Goal: Transaction & Acquisition: Purchase product/service

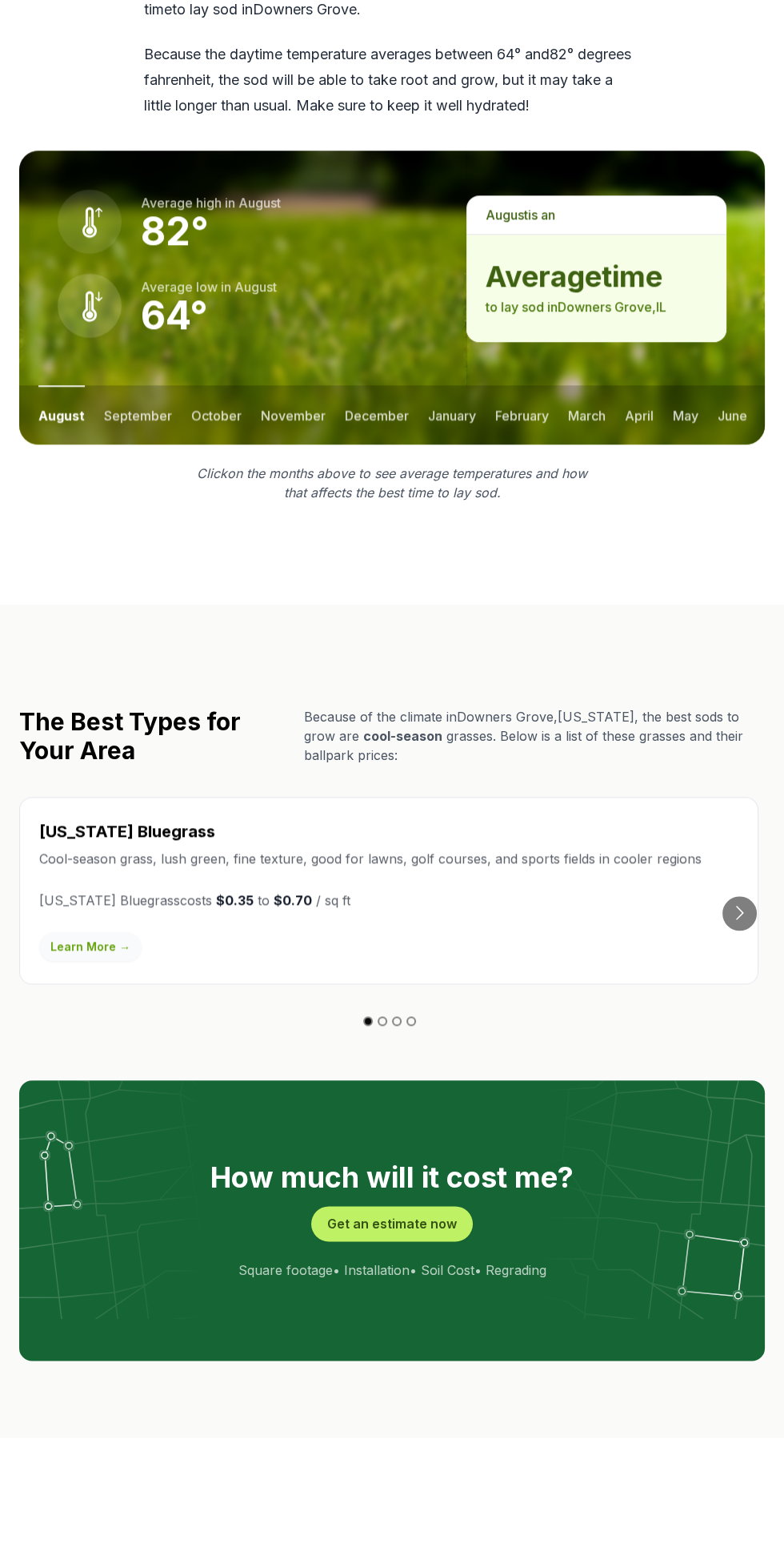
scroll to position [2180, 0]
click at [411, 1206] on button "Get an estimate now" at bounding box center [392, 1223] width 162 height 35
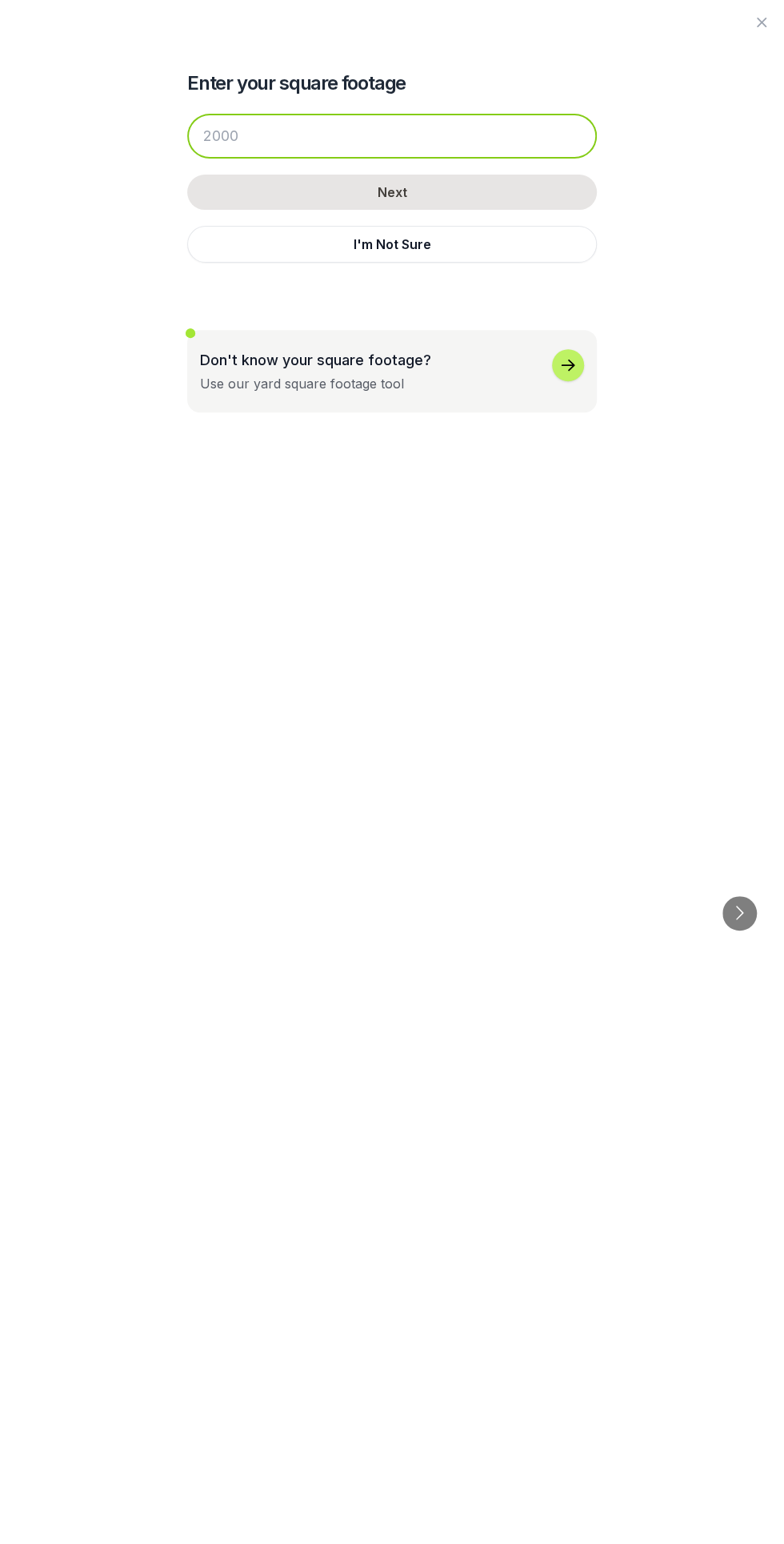
click at [495, 140] on input "number" at bounding box center [392, 136] width 410 height 45
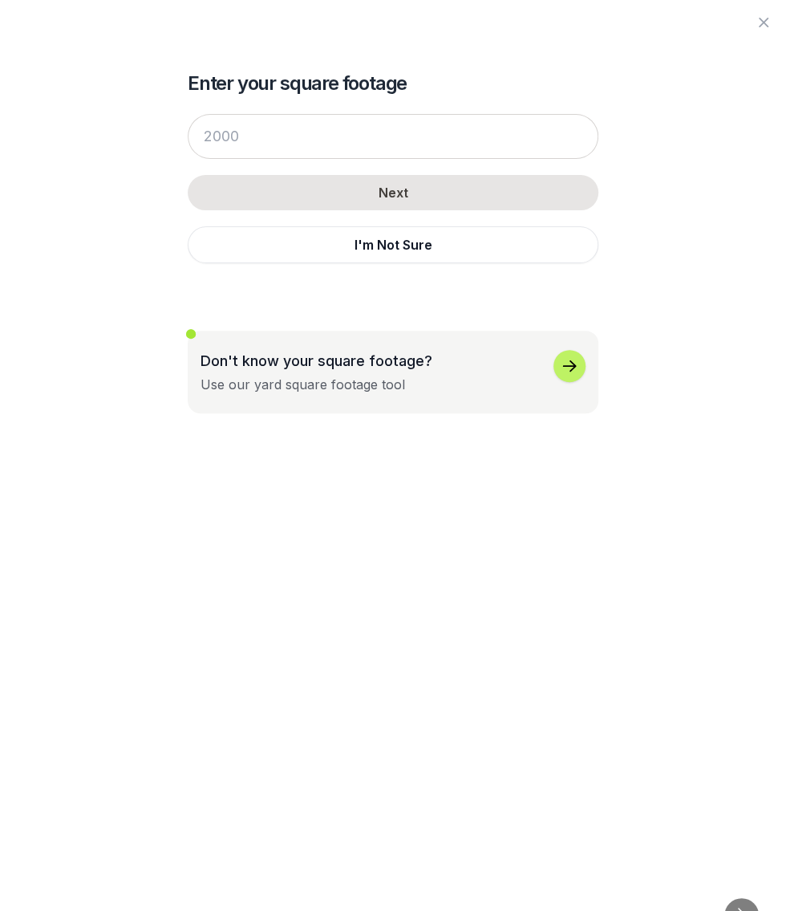
click at [505, 380] on div "Don't know your square footage? Use our yard square footage tool" at bounding box center [393, 372] width 385 height 44
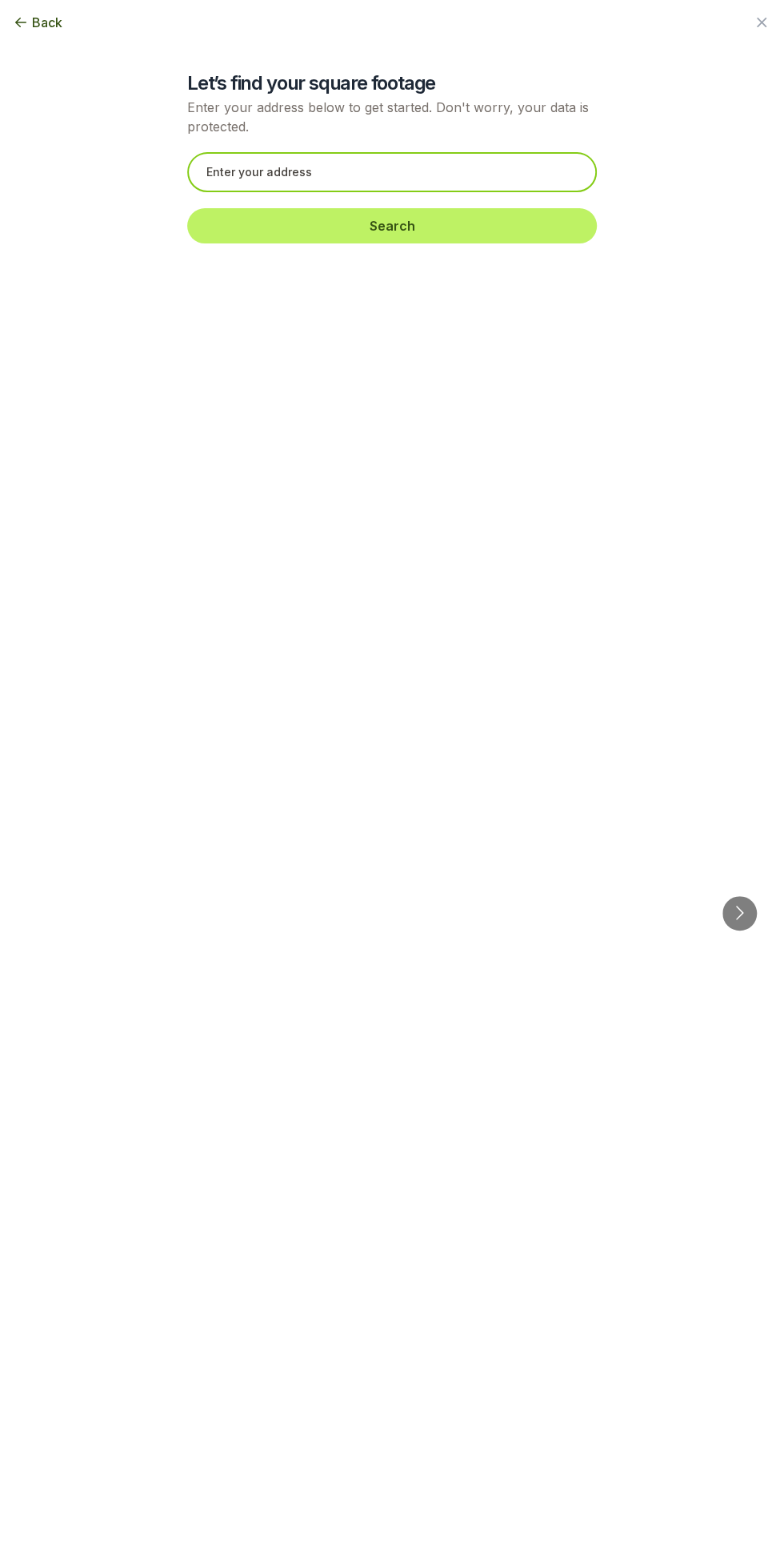
click at [478, 170] on input "text" at bounding box center [392, 172] width 410 height 40
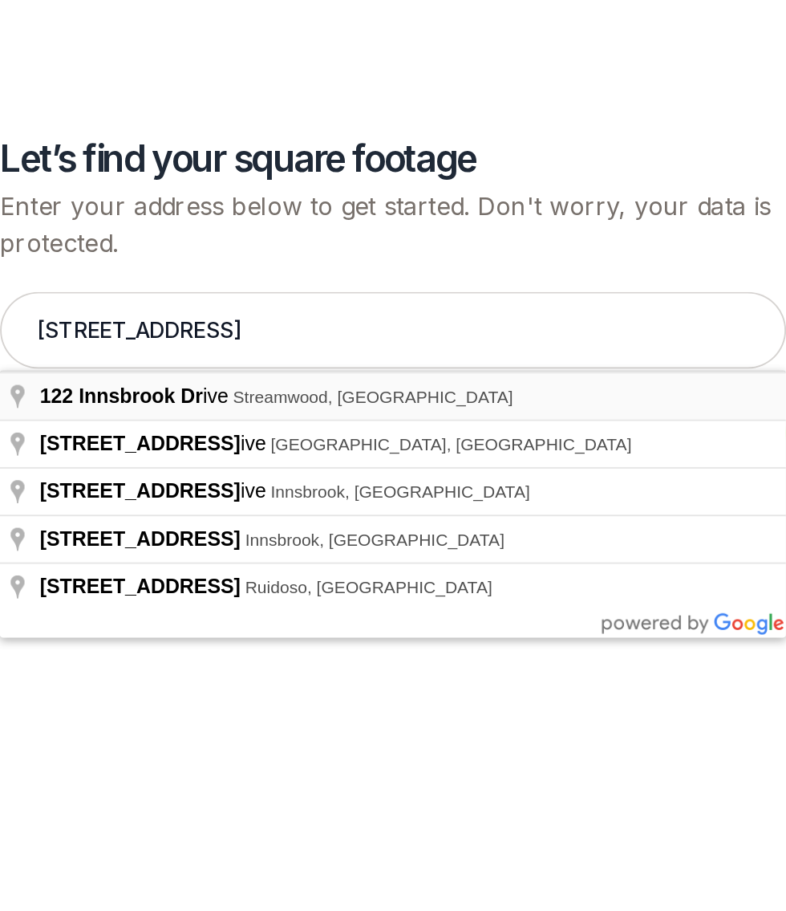
type input "[STREET_ADDRESS]"
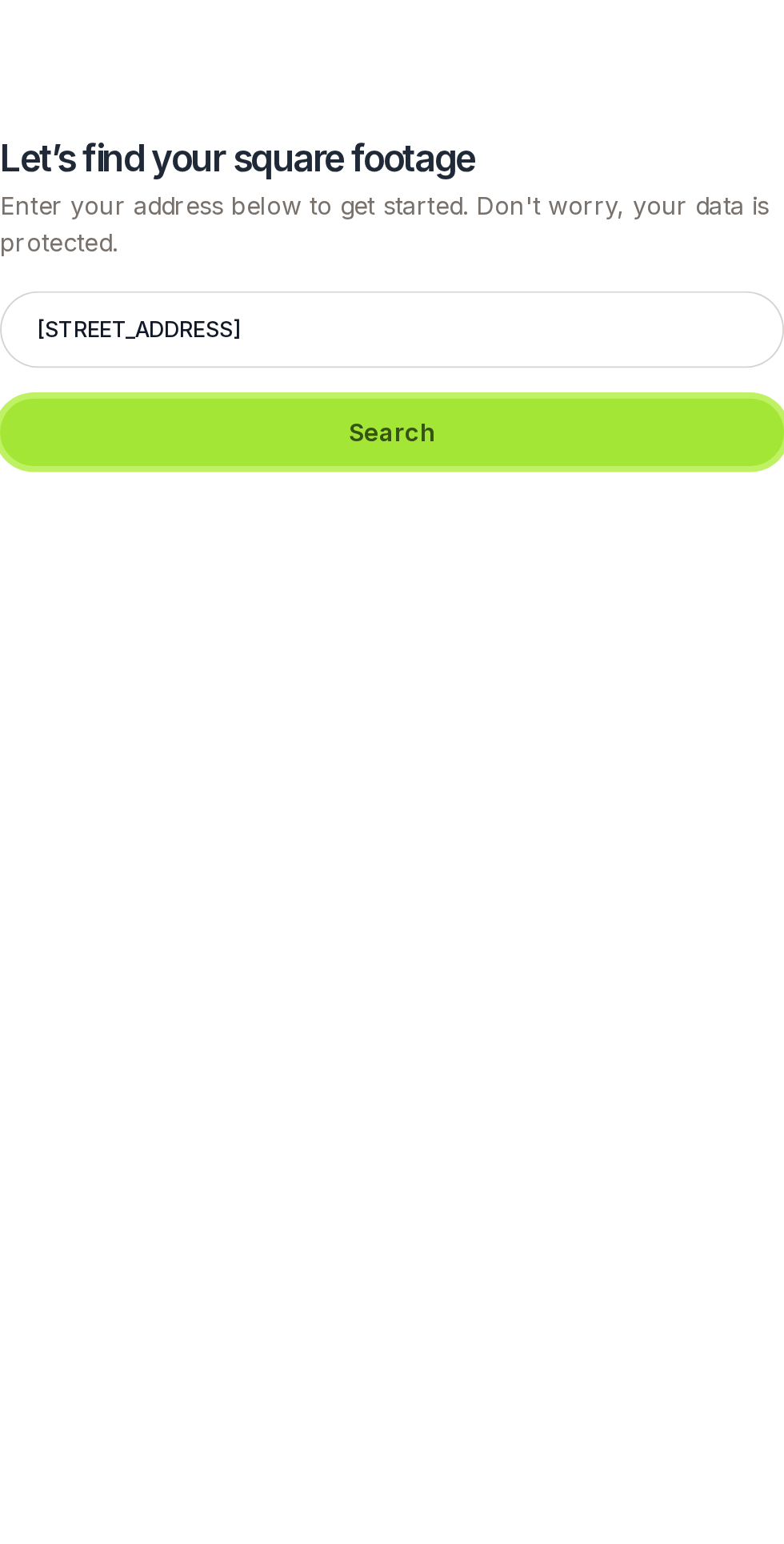
click at [511, 220] on button "Search" at bounding box center [392, 226] width 410 height 35
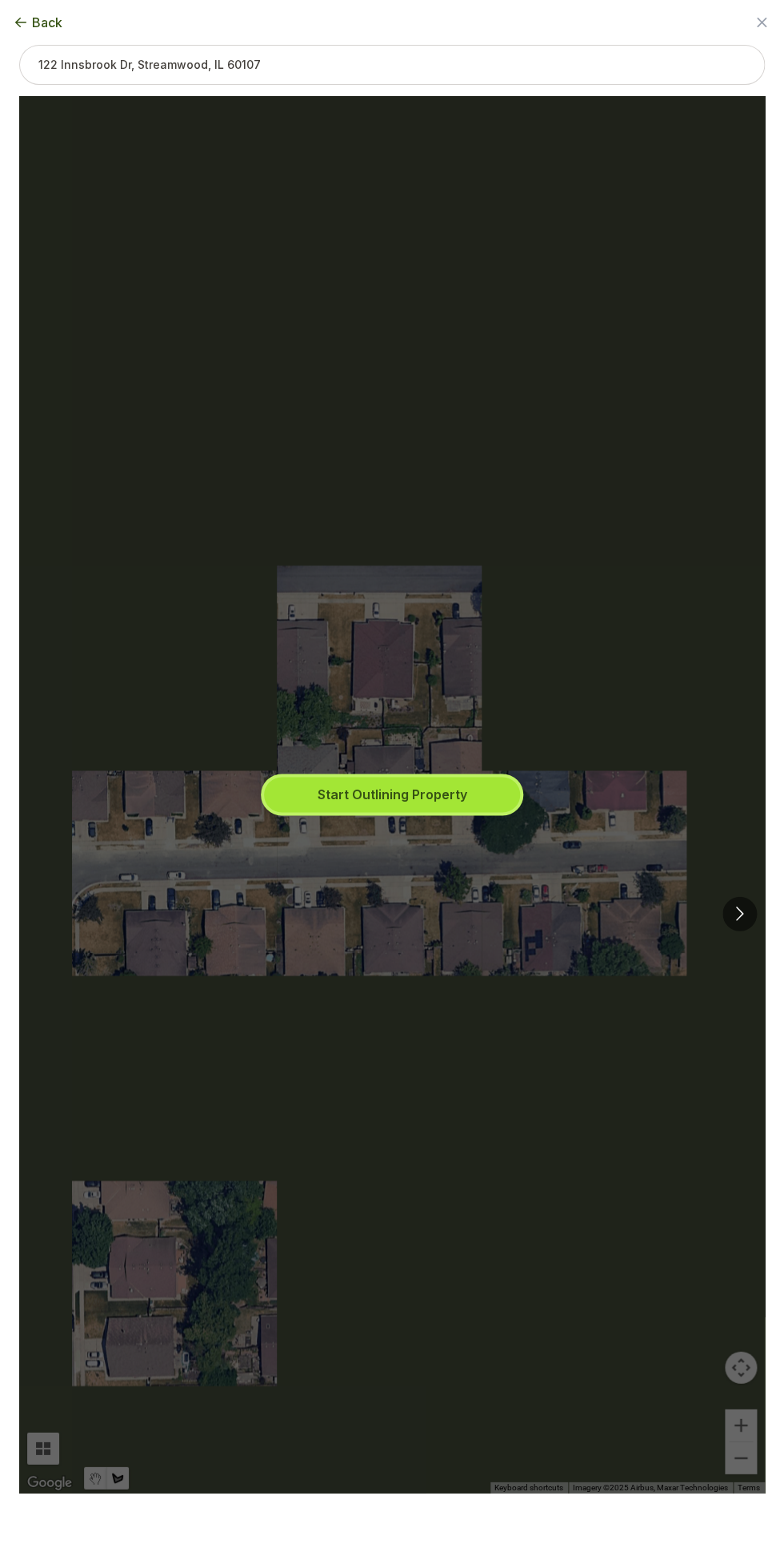
click at [428, 798] on button "Start Outlining Property" at bounding box center [392, 793] width 256 height 35
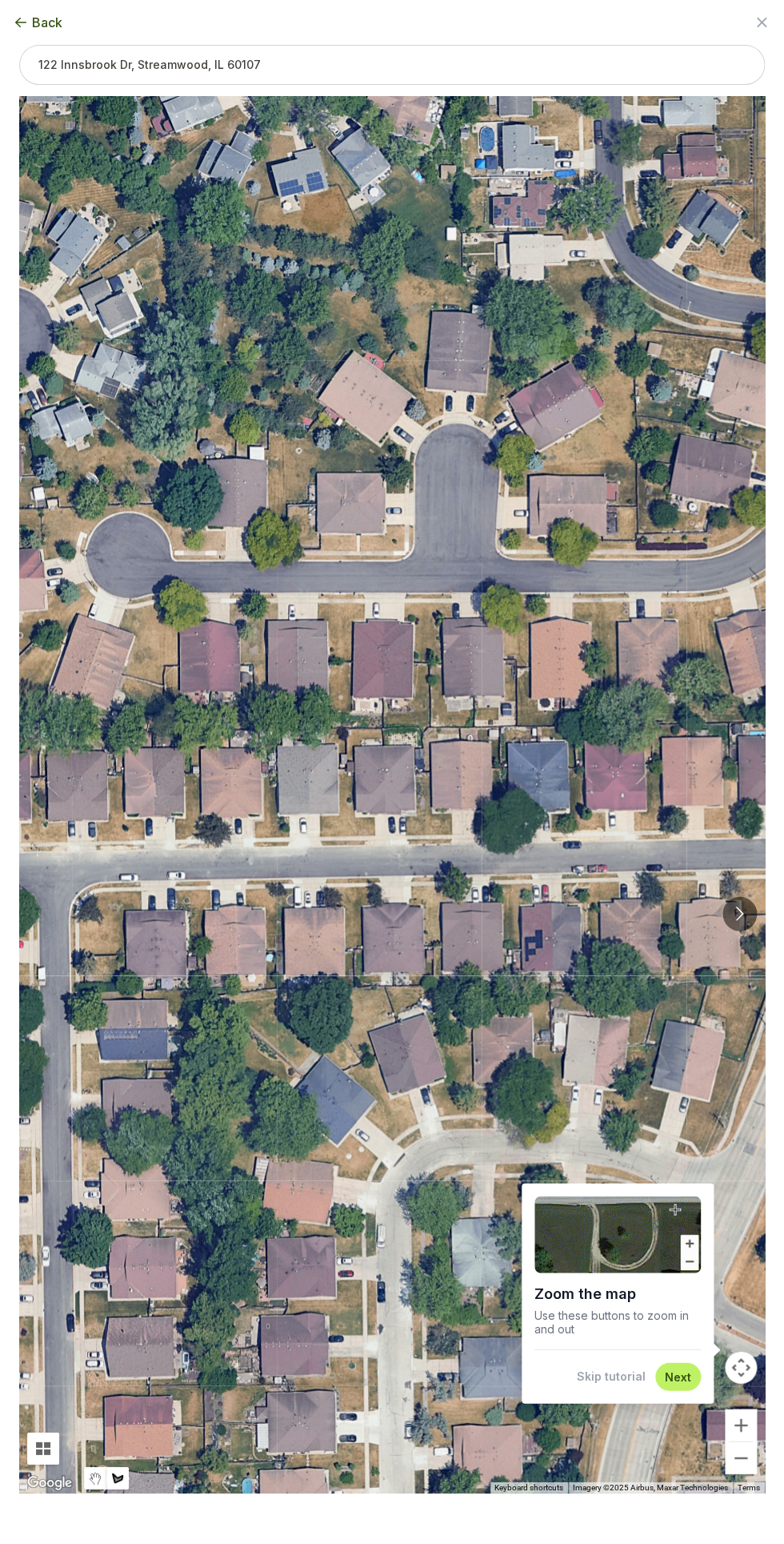
click at [679, 1391] on div "Zoom the map Use these buttons to zoom in and out Skip tutorial Next" at bounding box center [617, 1292] width 193 height 221
click at [673, 1375] on button "Next" at bounding box center [678, 1375] width 26 height 15
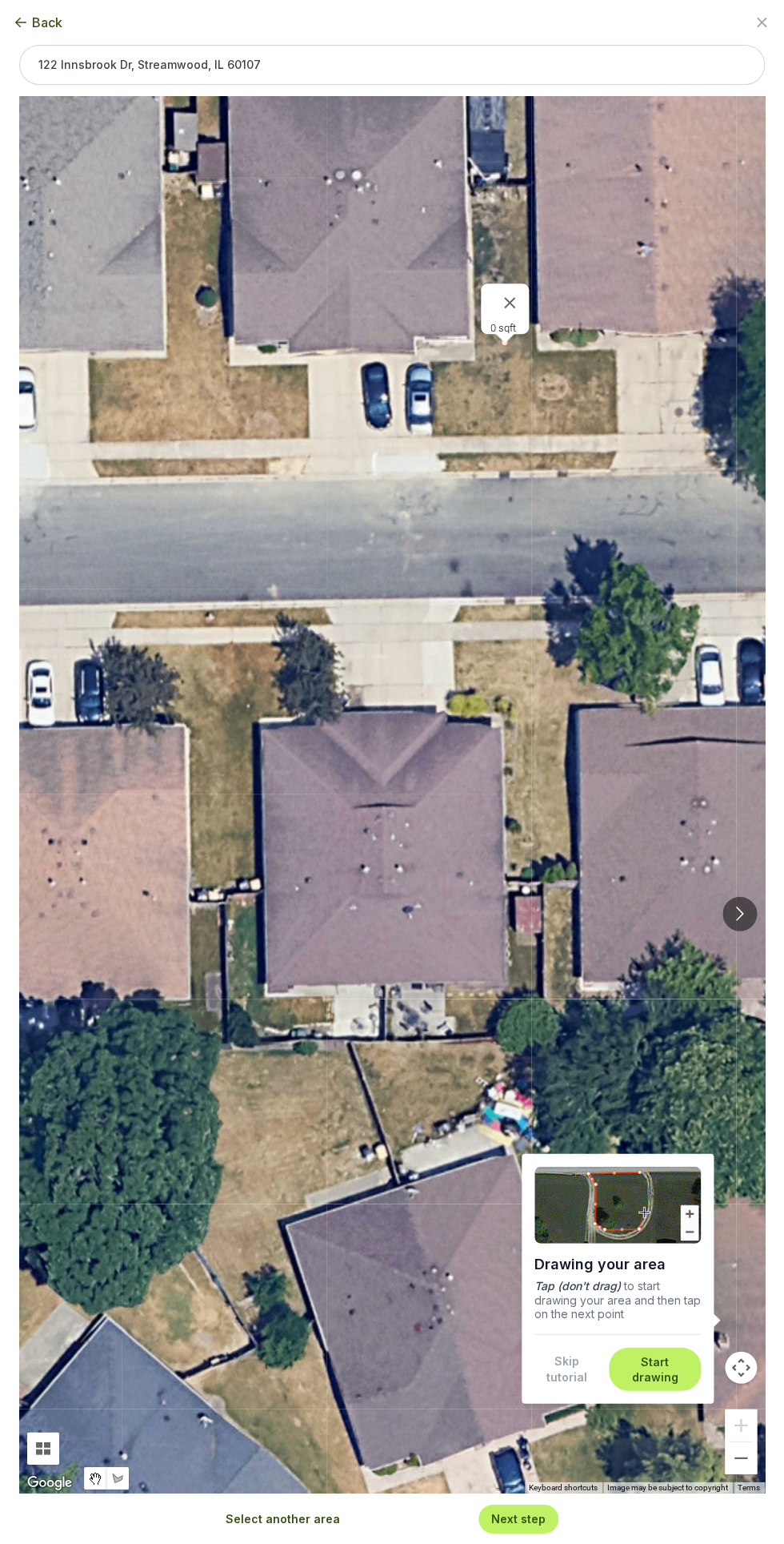
click at [504, 342] on div at bounding box center [506, 339] width 20 height 10
click at [521, 286] on button "Close" at bounding box center [510, 302] width 39 height 39
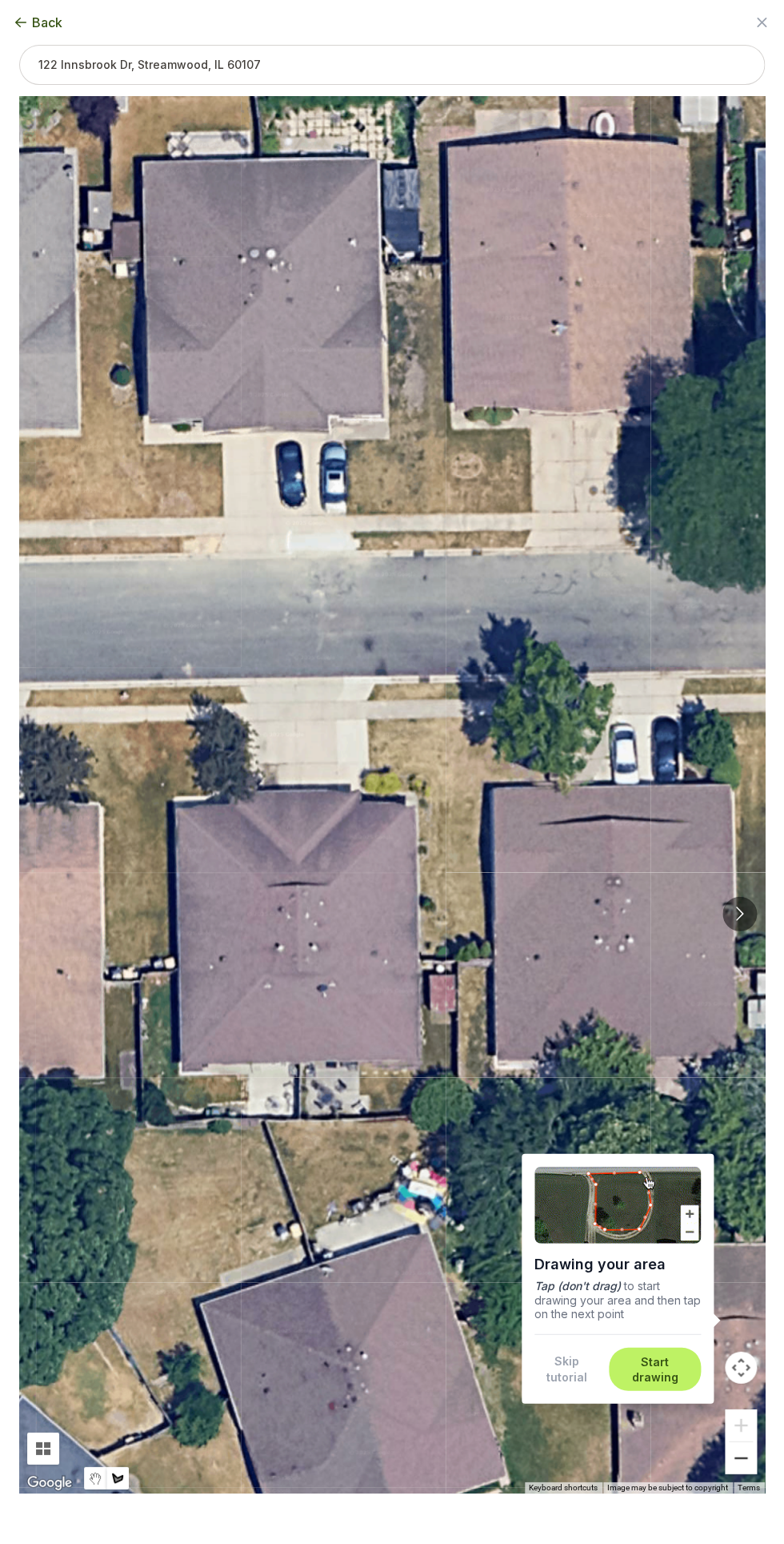
click at [733, 1443] on button "Zoom out" at bounding box center [741, 1457] width 32 height 32
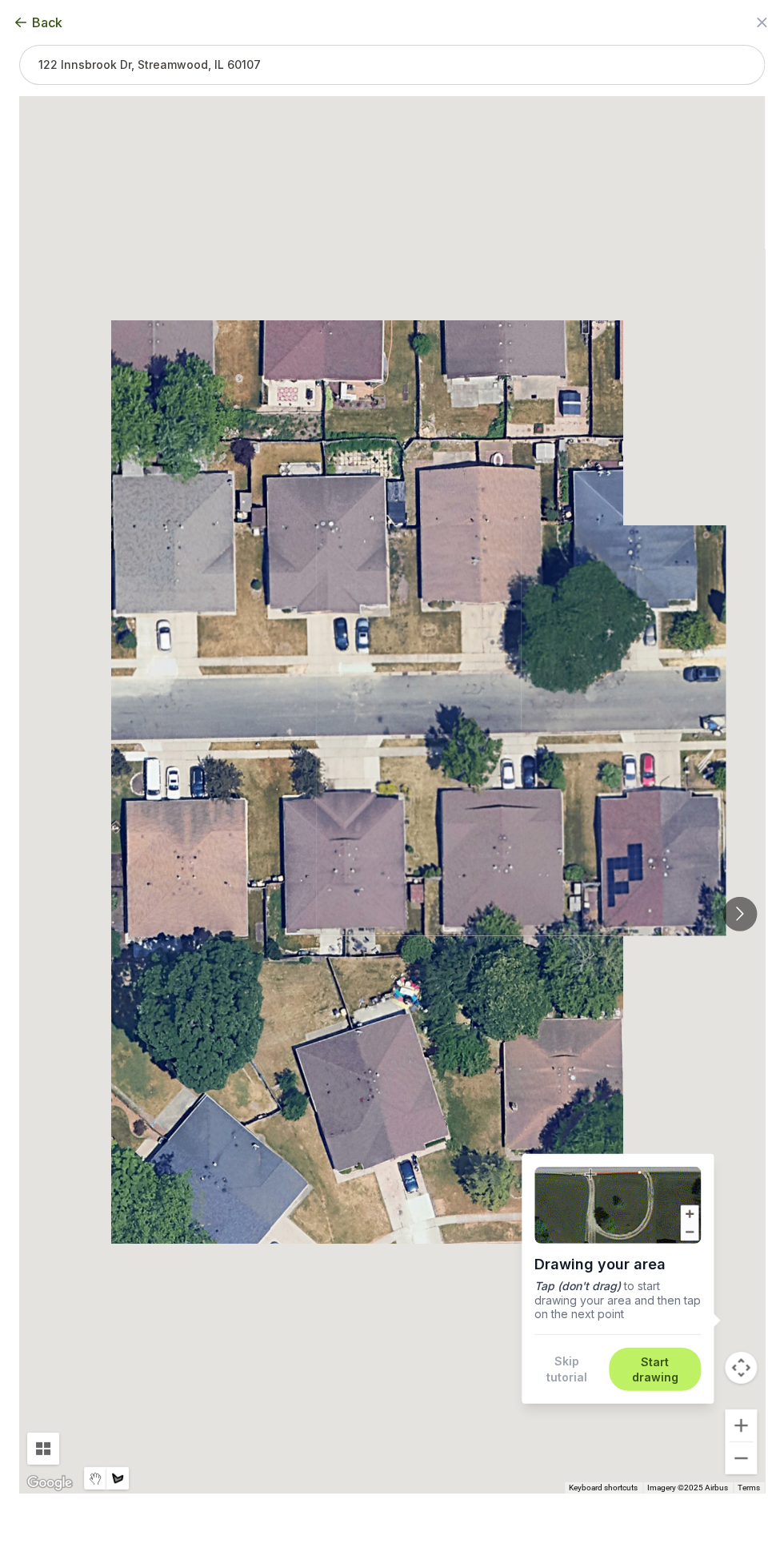
click at [744, 1365] on button "Map camera controls" at bounding box center [741, 1366] width 32 height 32
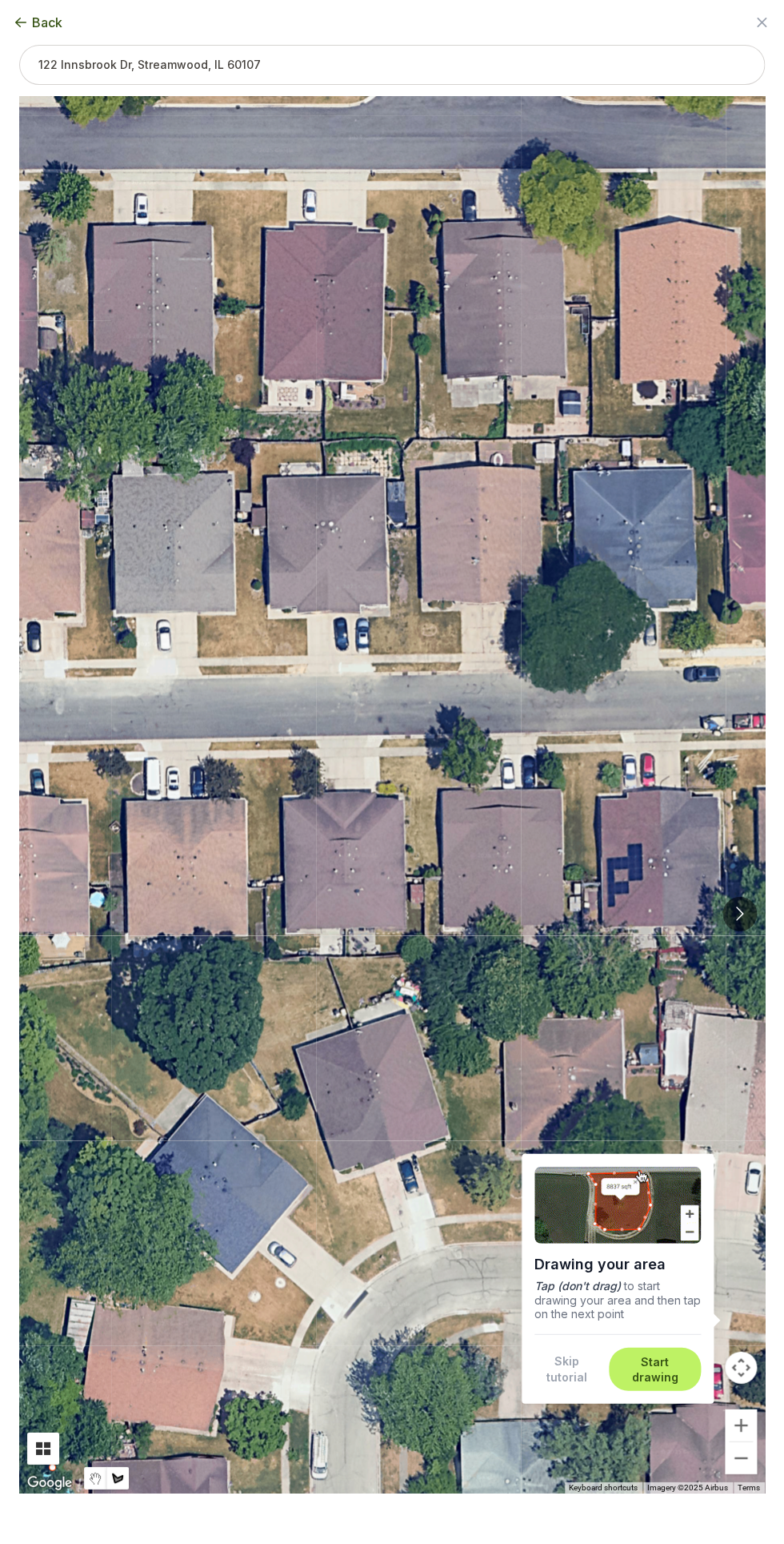
click at [44, 1446] on button "Tilt map" at bounding box center [43, 1447] width 32 height 32
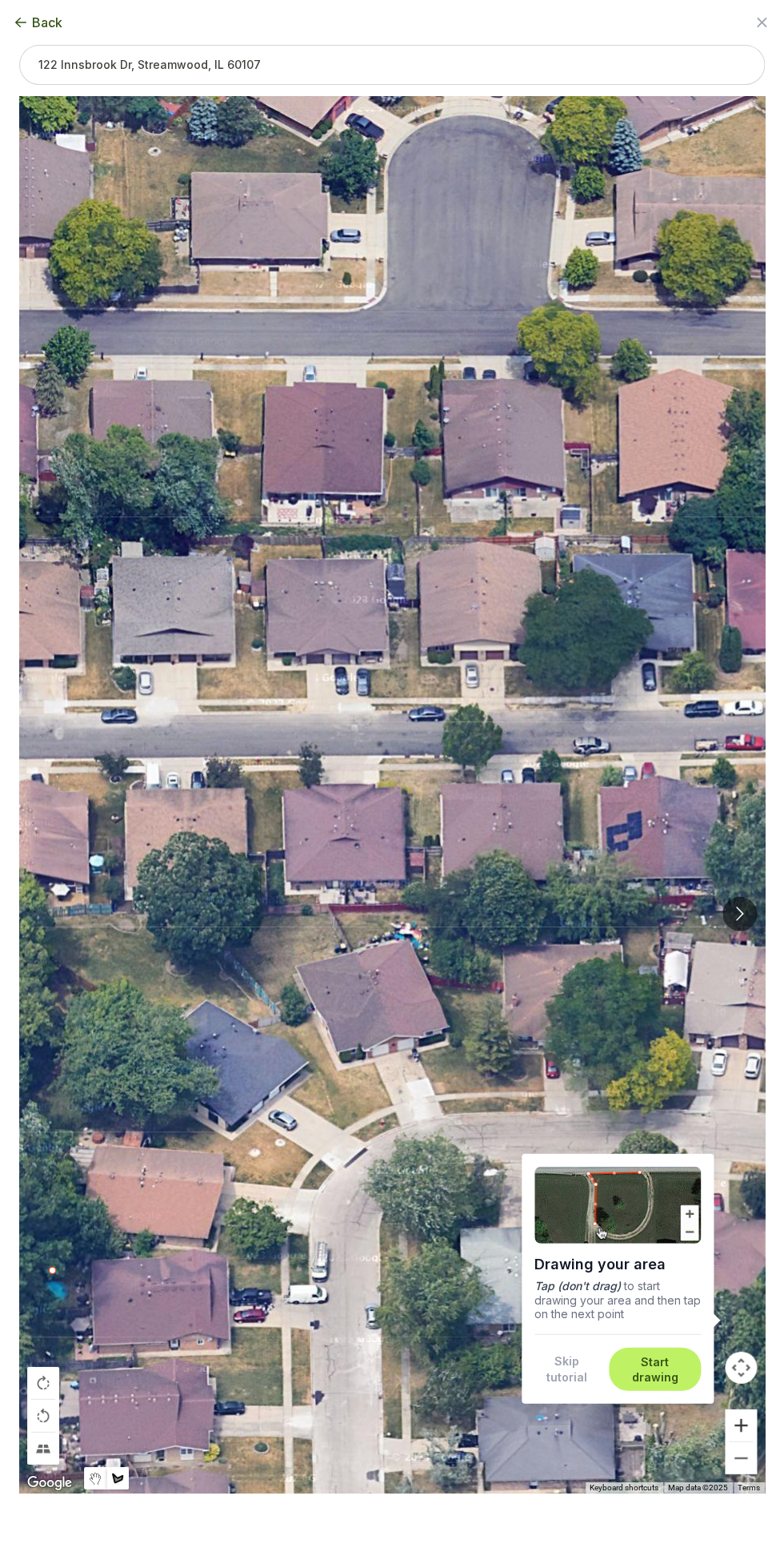
click at [748, 1423] on button "Zoom in" at bounding box center [741, 1424] width 32 height 32
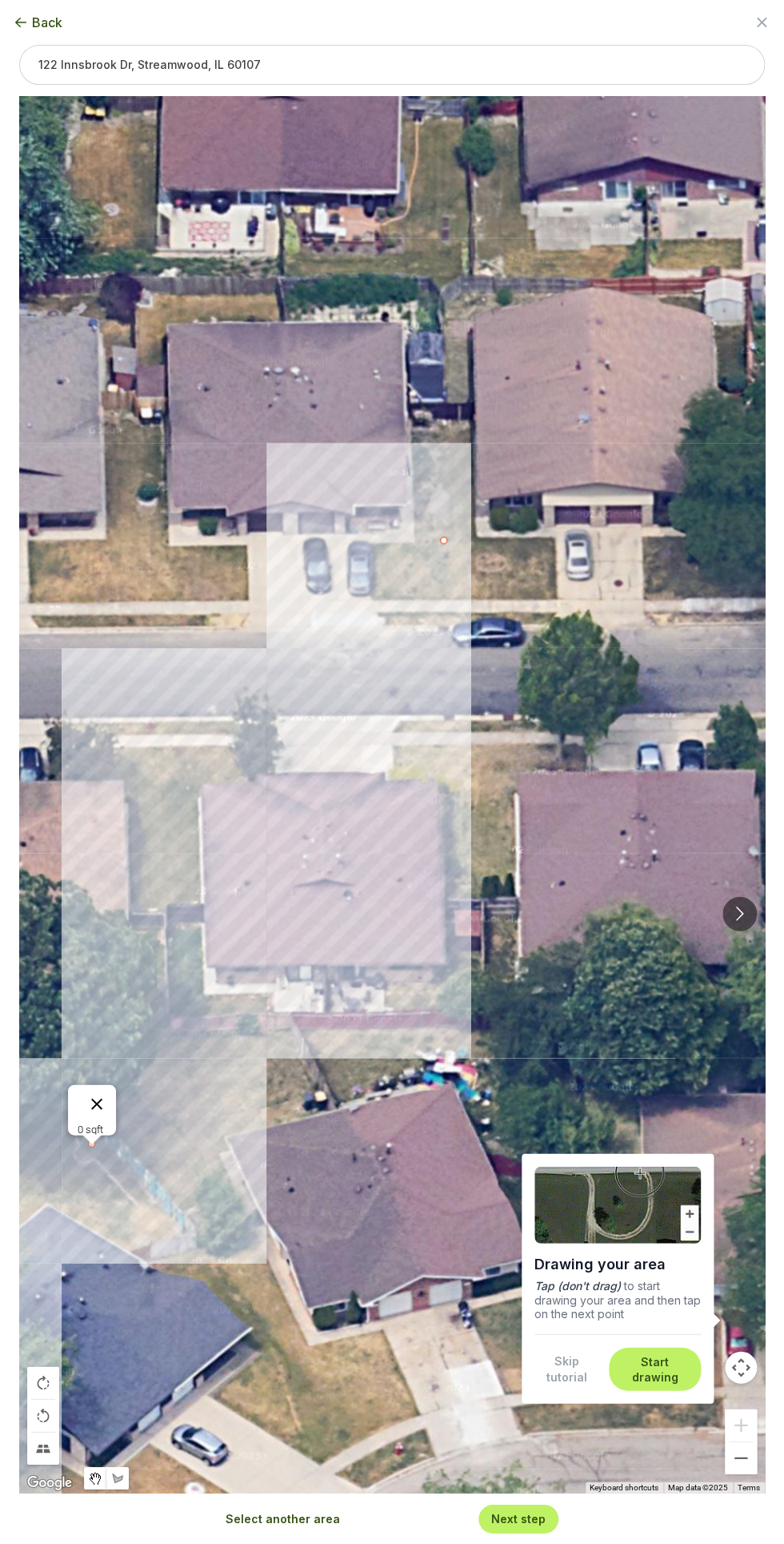
click at [90, 1084] on button "Close" at bounding box center [97, 1103] width 39 height 39
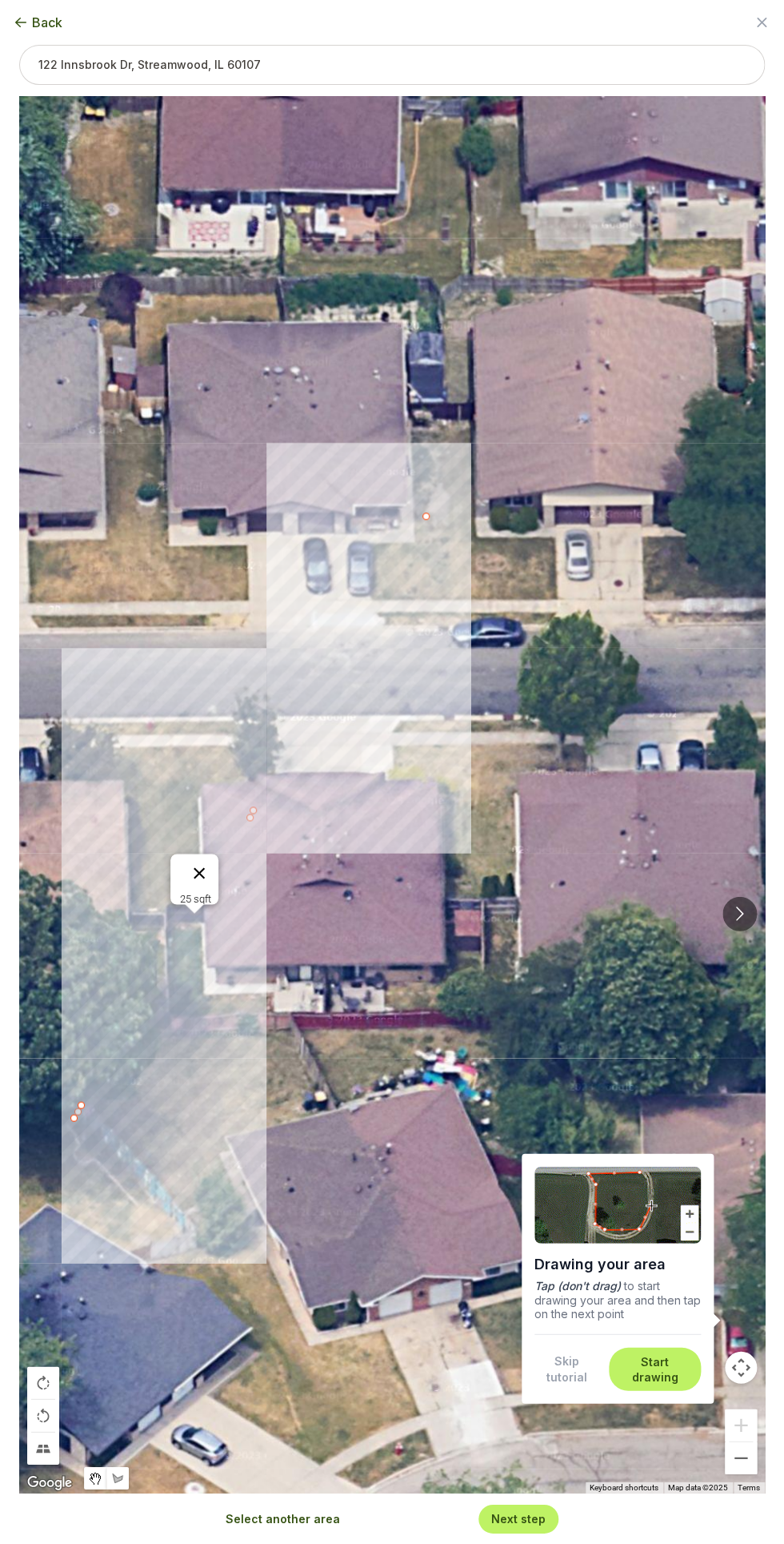
click at [196, 862] on button "Close" at bounding box center [198, 872] width 39 height 39
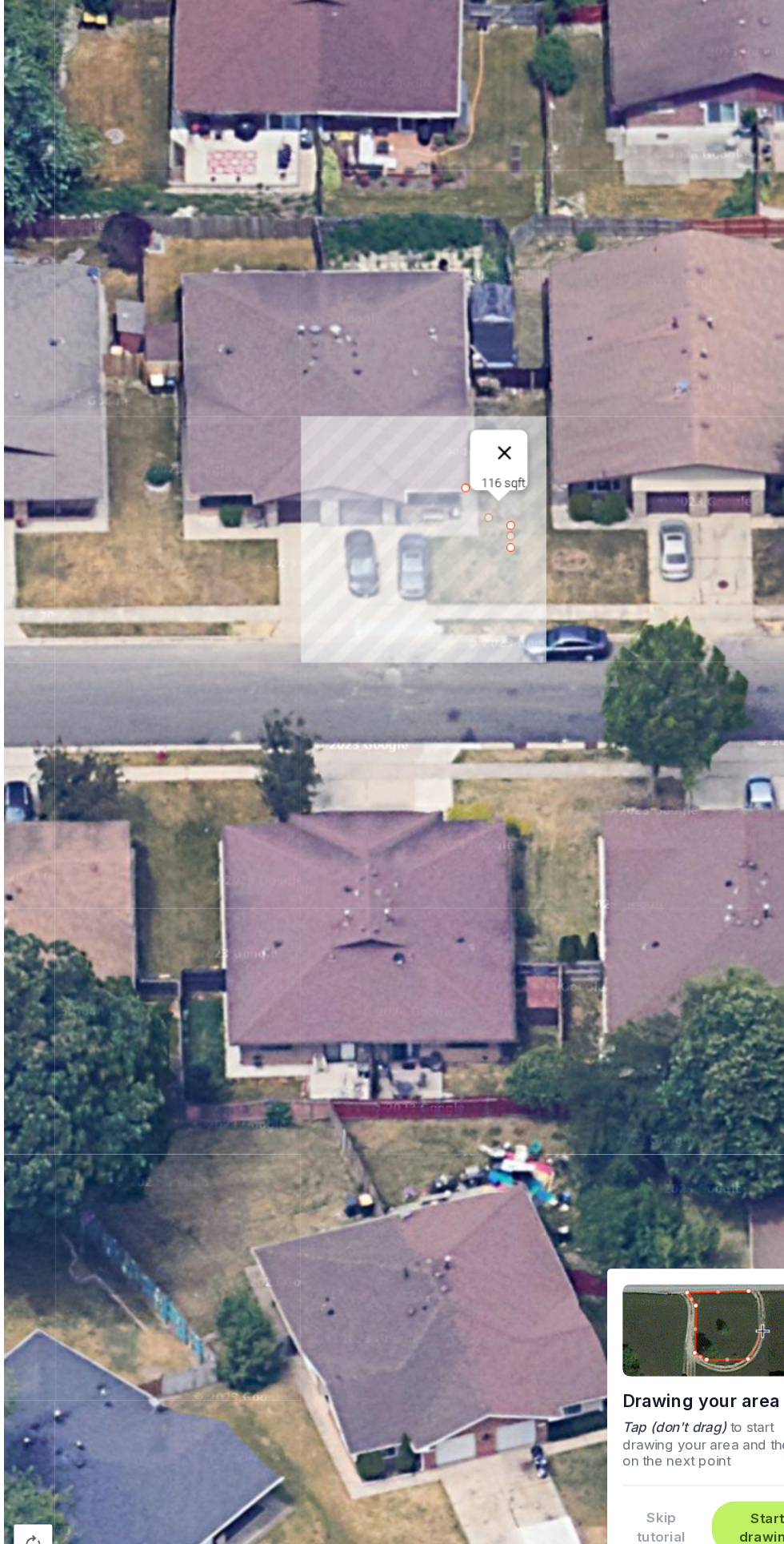
click at [451, 470] on button "Close" at bounding box center [436, 473] width 39 height 39
type input "107"
click at [463, 443] on button "Close" at bounding box center [443, 458] width 39 height 39
